Goal: Navigation & Orientation: Find specific page/section

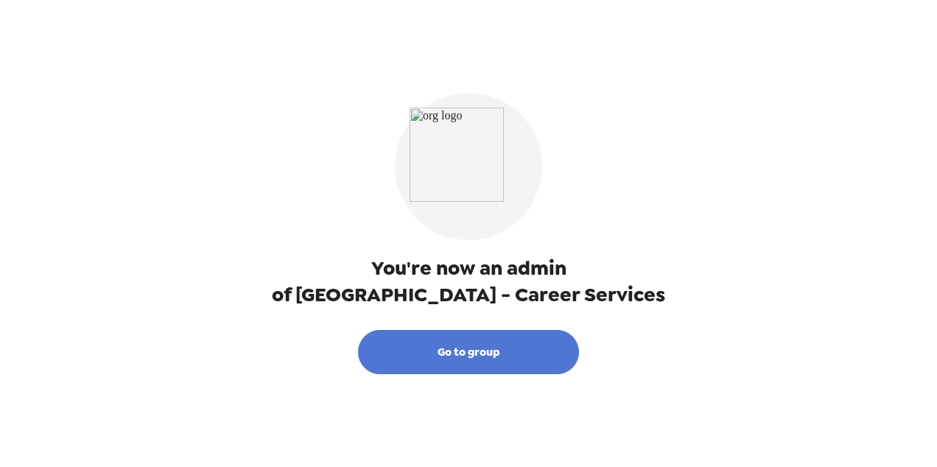
click at [475, 349] on button "Go to group" at bounding box center [468, 352] width 221 height 44
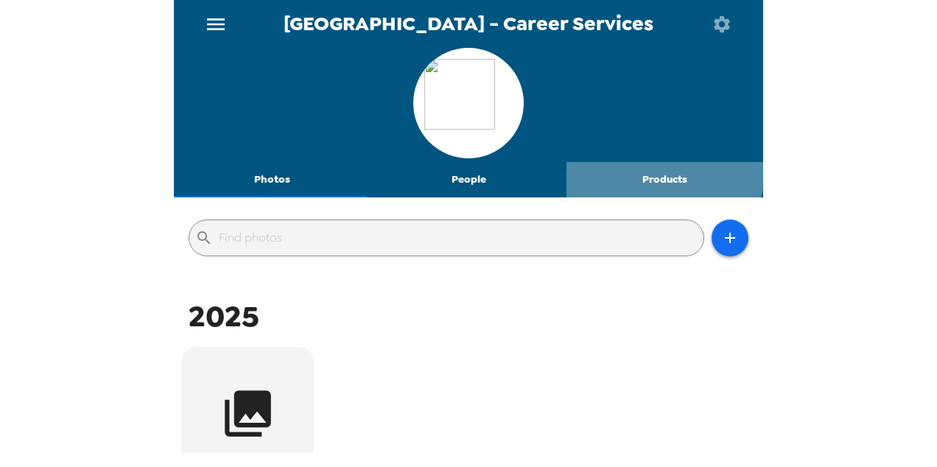
click at [656, 168] on button "Products" at bounding box center [665, 179] width 197 height 35
